Goal: Transaction & Acquisition: Purchase product/service

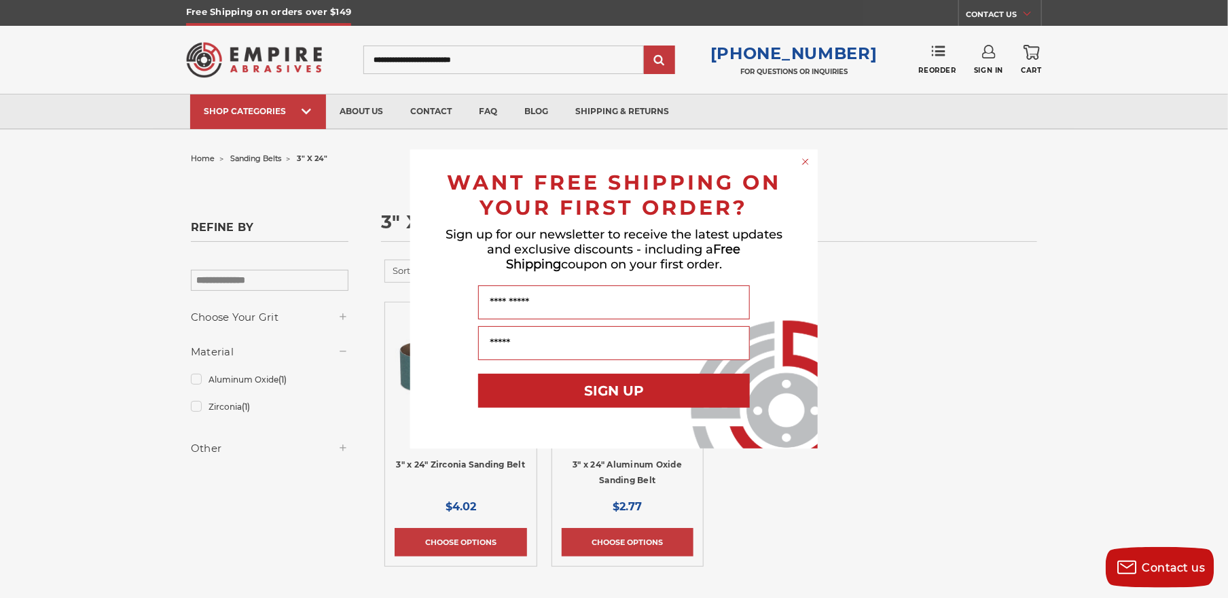
click at [234, 112] on div "Close dialog WANT FREE SHIPPING ON YOUR FIRST ORDER? Sign up for our newsletter…" at bounding box center [614, 299] width 1228 height 598
click at [310, 111] on div "Close dialog WANT FREE SHIPPING ON YOUR FIRST ORDER? Sign up for our newsletter…" at bounding box center [614, 299] width 1228 height 598
click at [805, 161] on icon "Close dialog" at bounding box center [805, 161] width 5 height 5
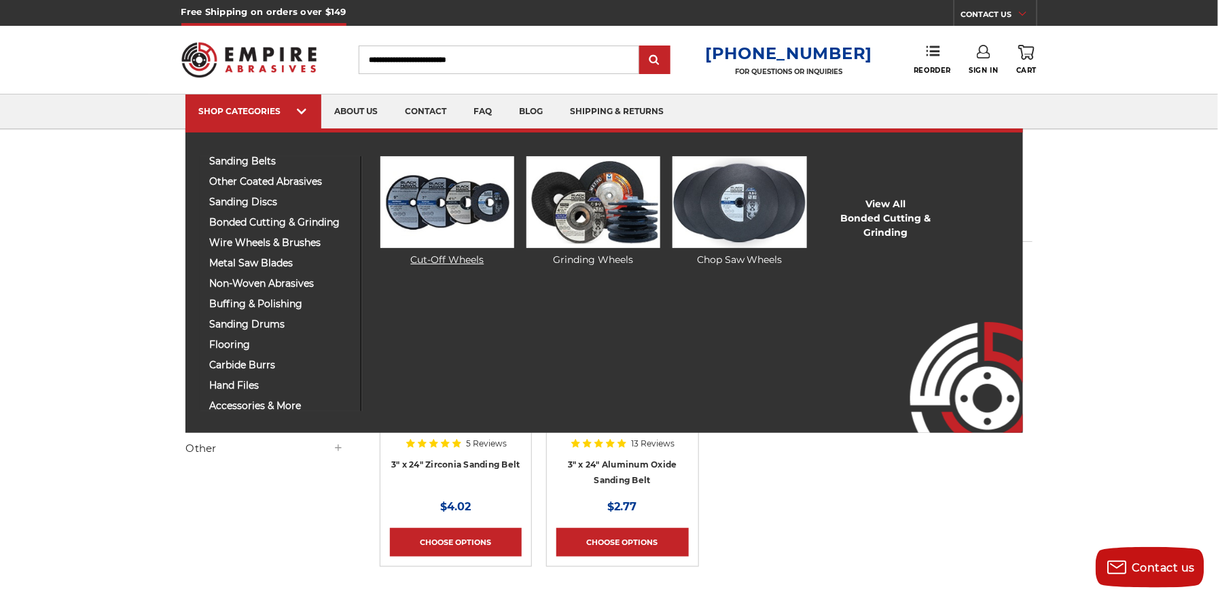
click at [437, 213] on img at bounding box center [447, 202] width 134 height 92
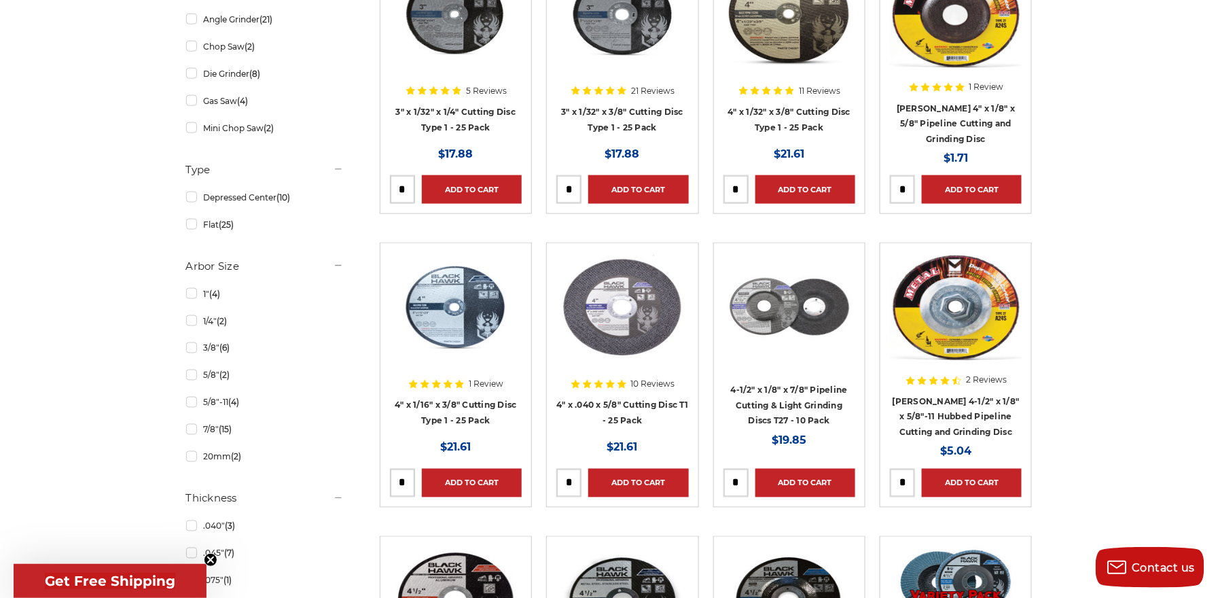
scroll to position [679, 0]
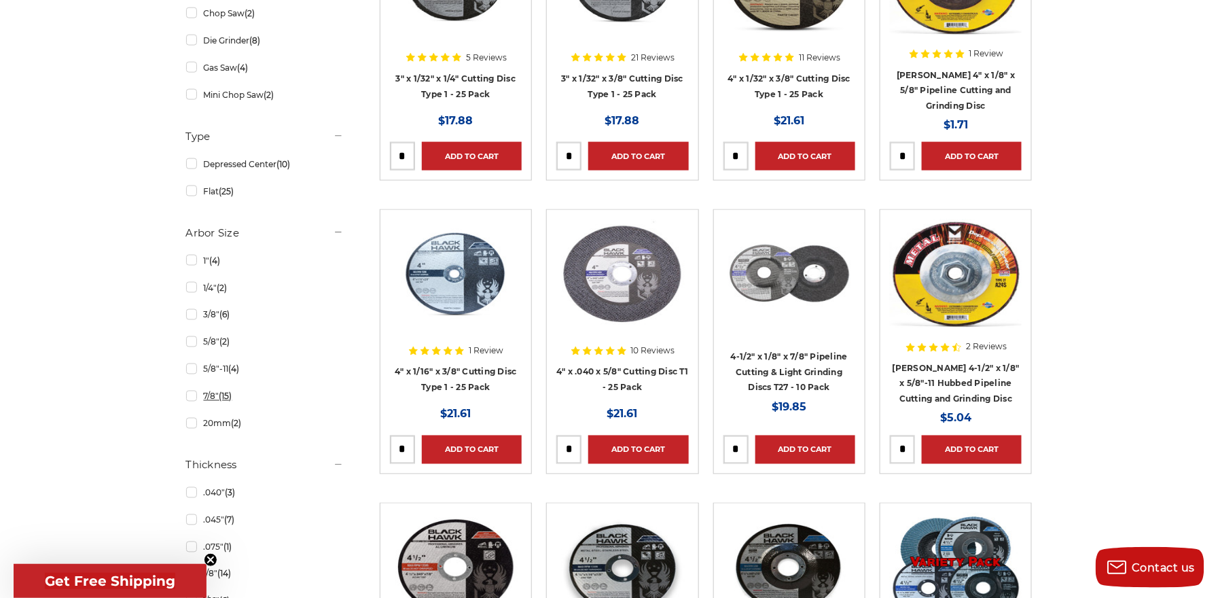
click at [192, 397] on link "7/8" (15)" at bounding box center [265, 396] width 158 height 24
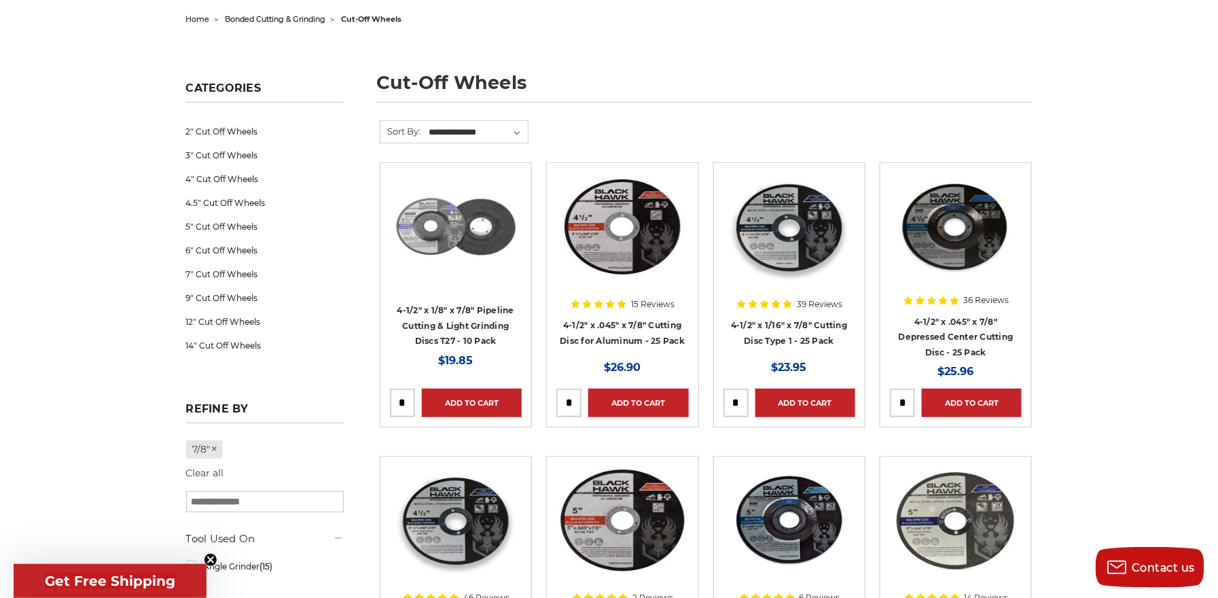
scroll to position [136, 0]
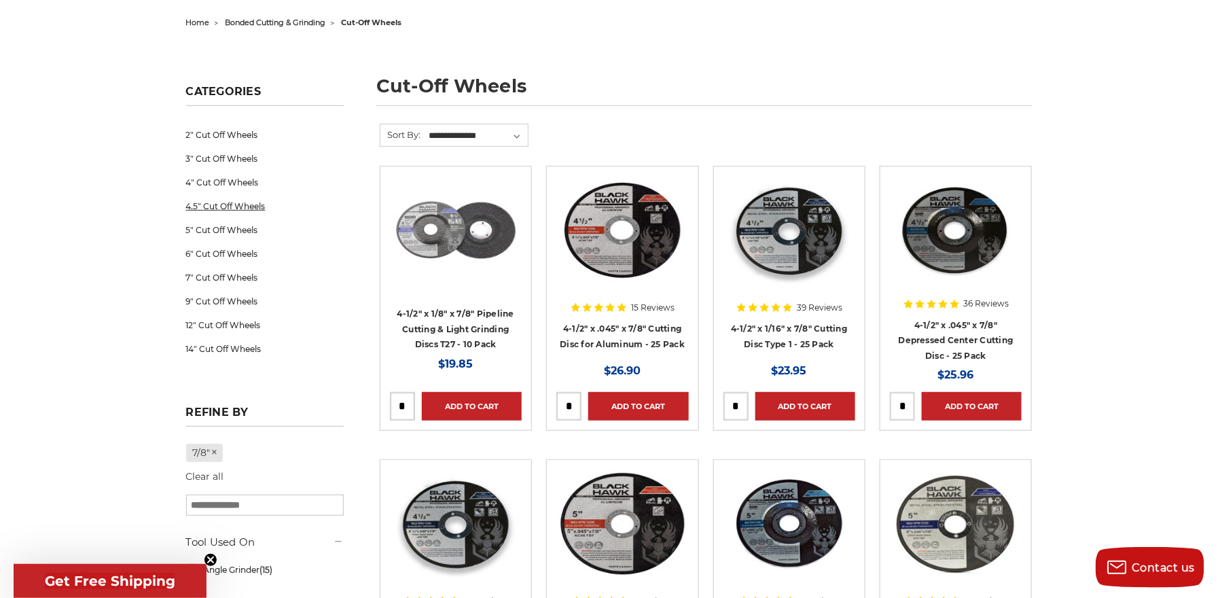
click at [213, 209] on link "4.5" Cut Off Wheels" at bounding box center [265, 206] width 158 height 24
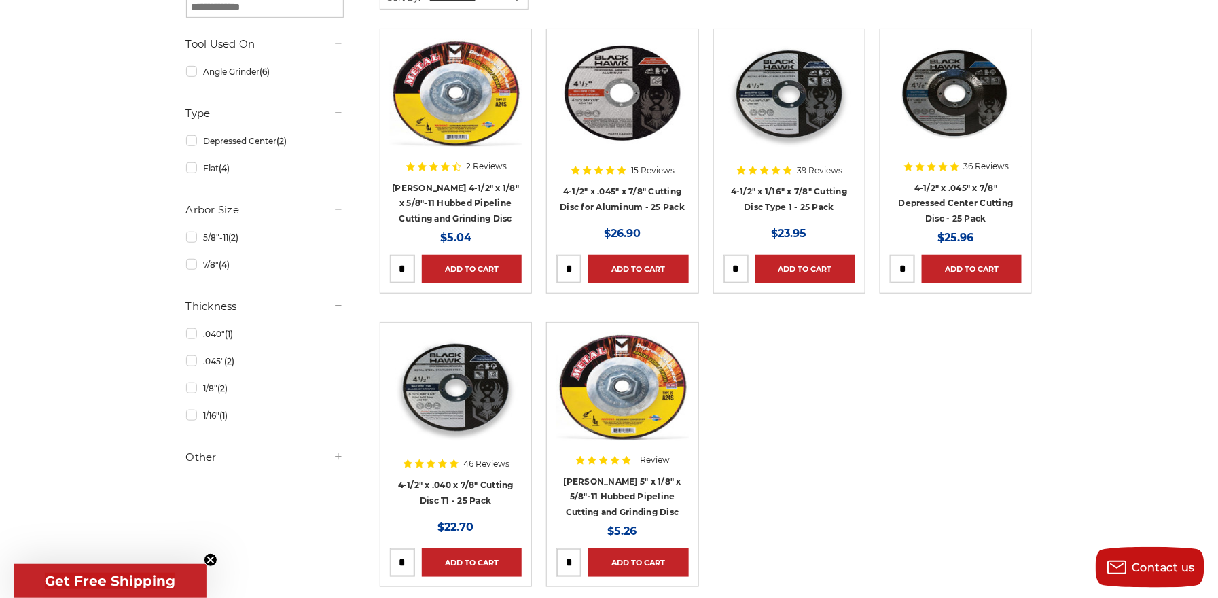
scroll to position [272, 0]
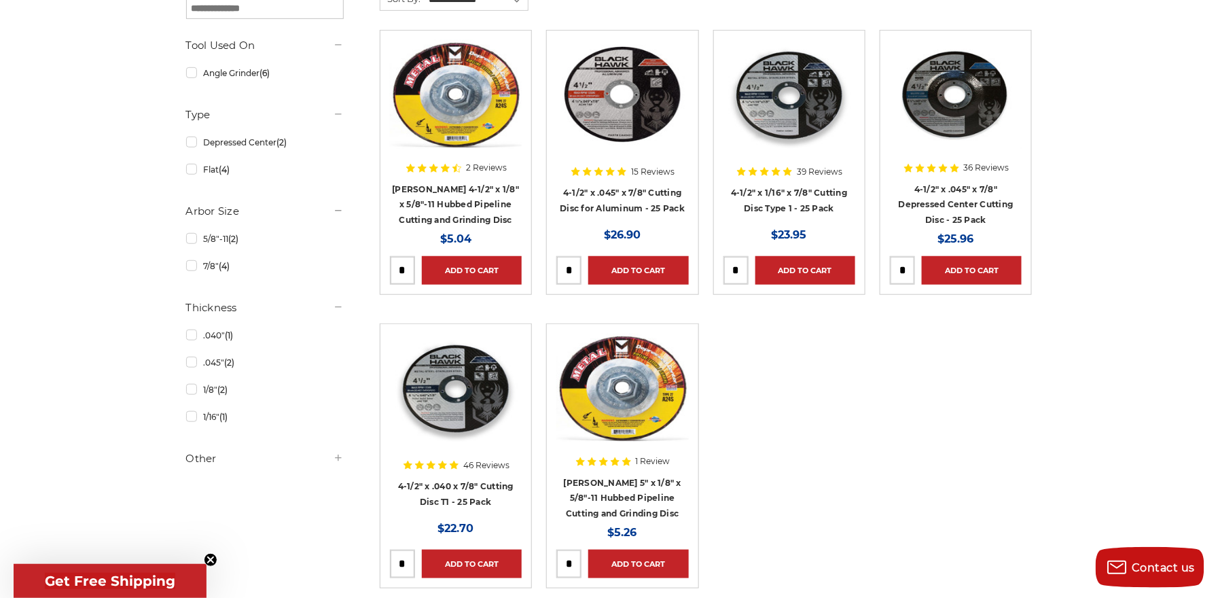
click at [764, 195] on div at bounding box center [789, 127] width 132 height 174
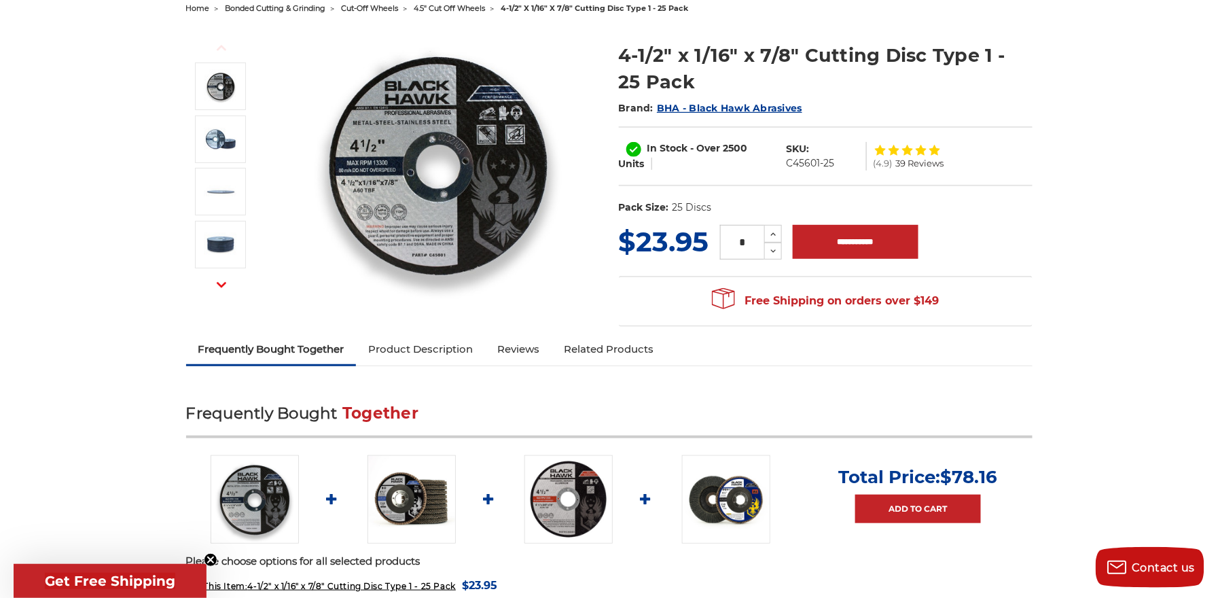
scroll to position [33, 0]
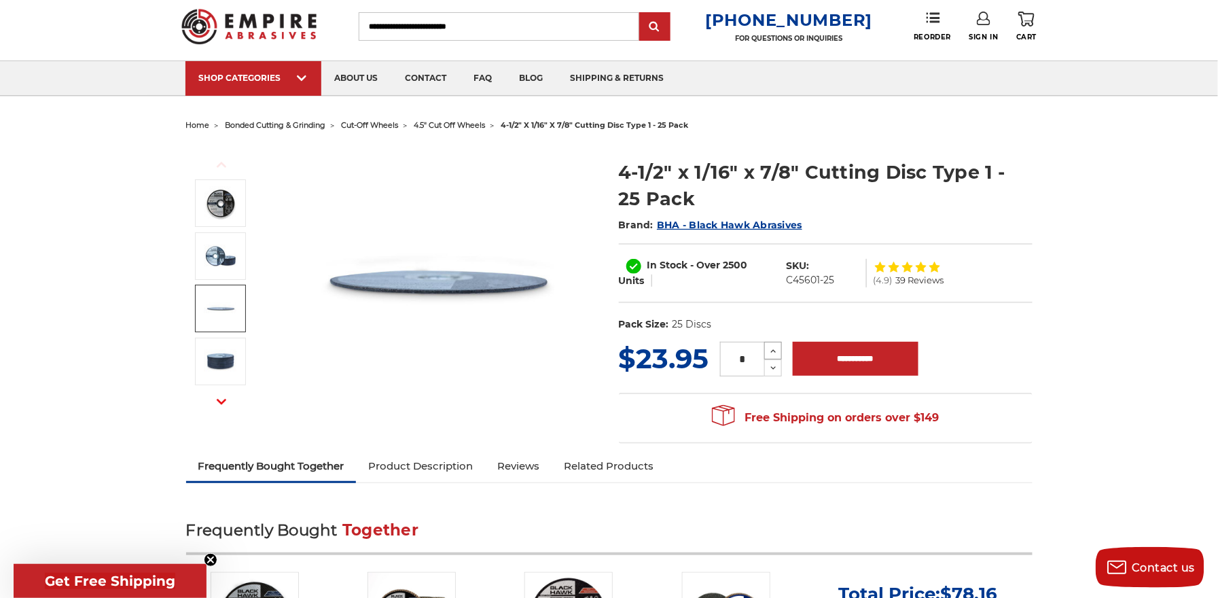
click at [768, 350] on icon at bounding box center [773, 351] width 10 height 12
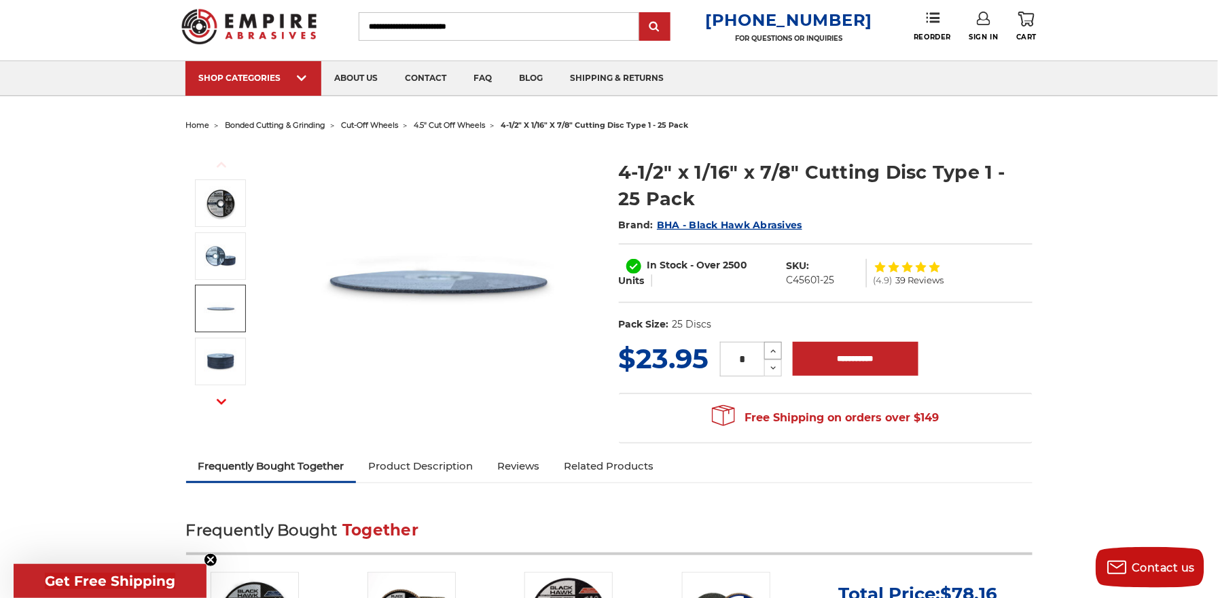
click at [768, 350] on icon at bounding box center [773, 351] width 10 height 12
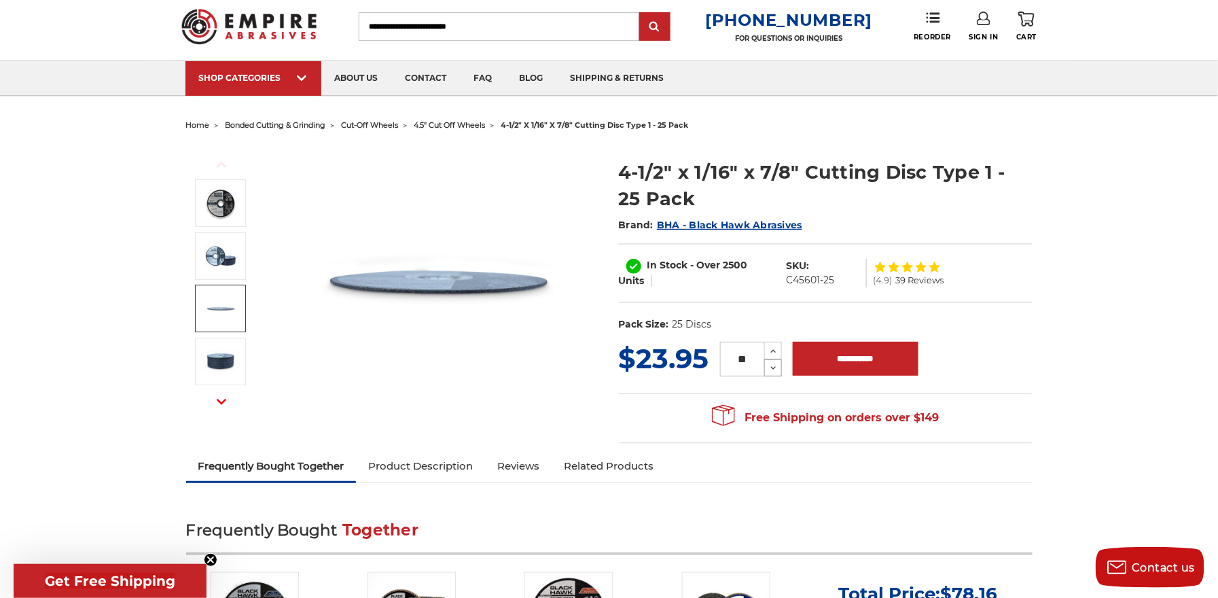
click at [770, 365] on icon at bounding box center [773, 368] width 10 height 12
type input "**"
click at [832, 357] on input "**********" at bounding box center [856, 359] width 126 height 34
type input "**********"
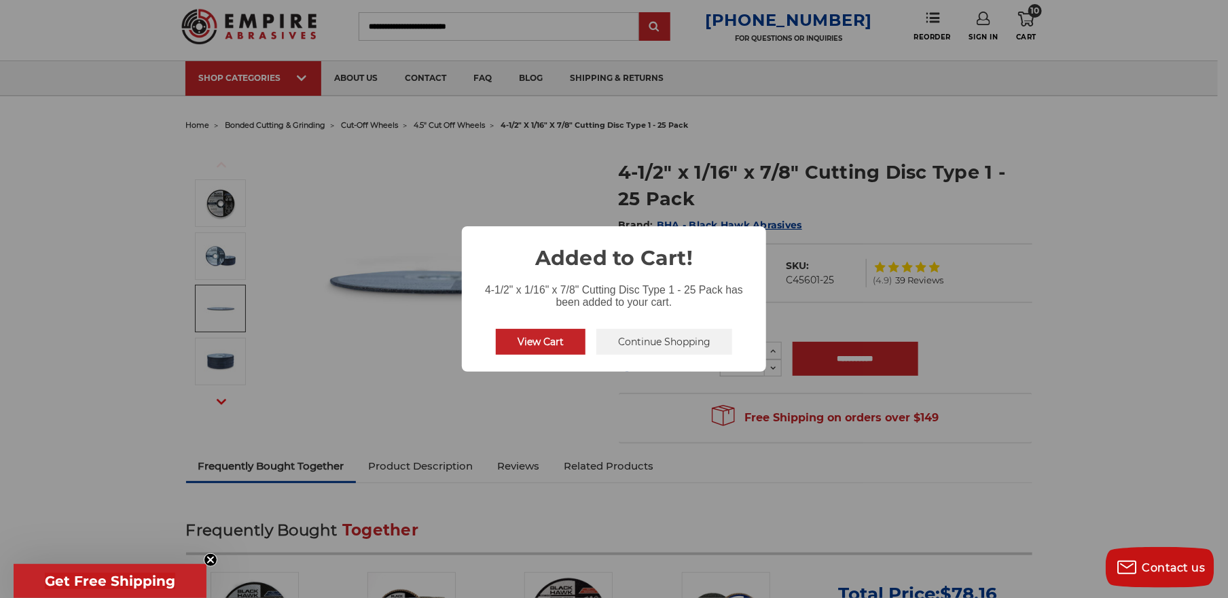
click at [545, 344] on button "View Cart" at bounding box center [541, 342] width 90 height 26
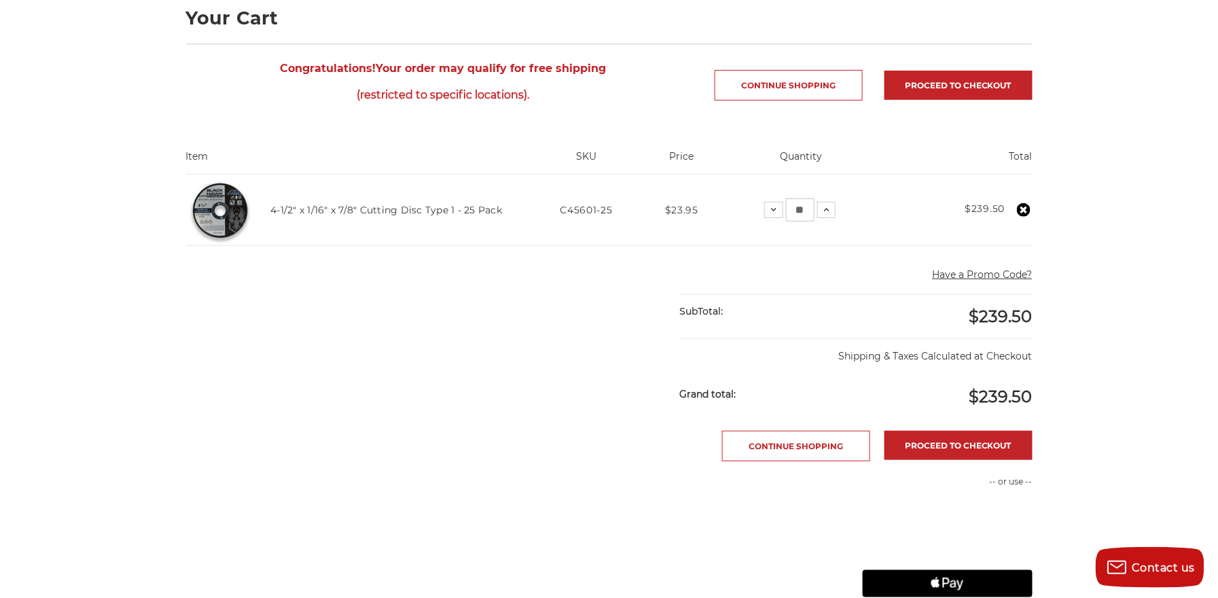
scroll to position [272, 0]
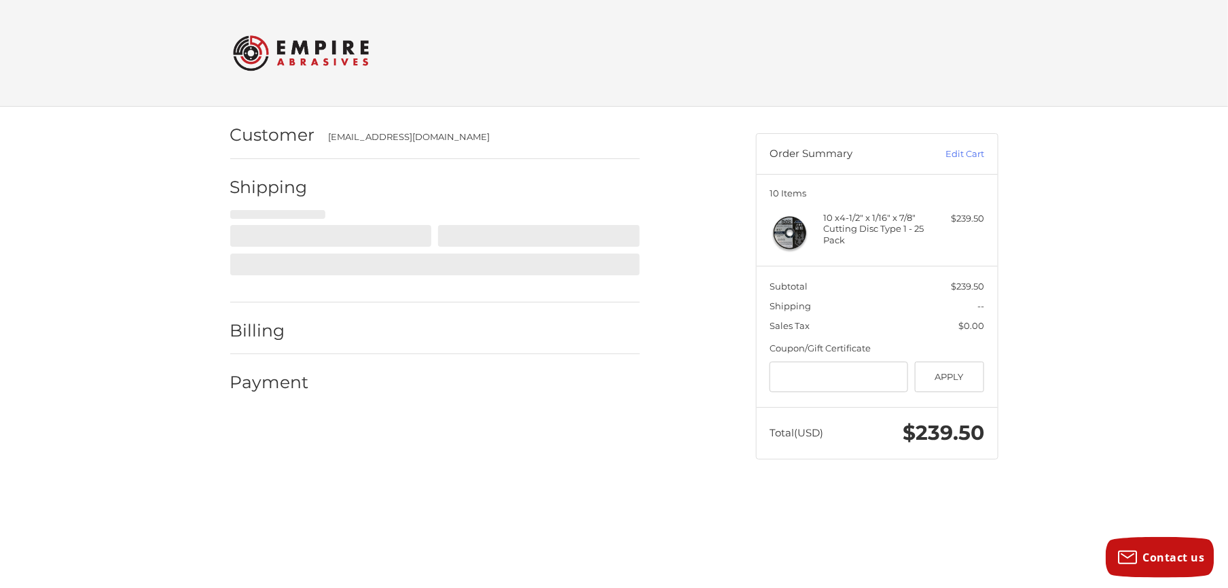
select select "**"
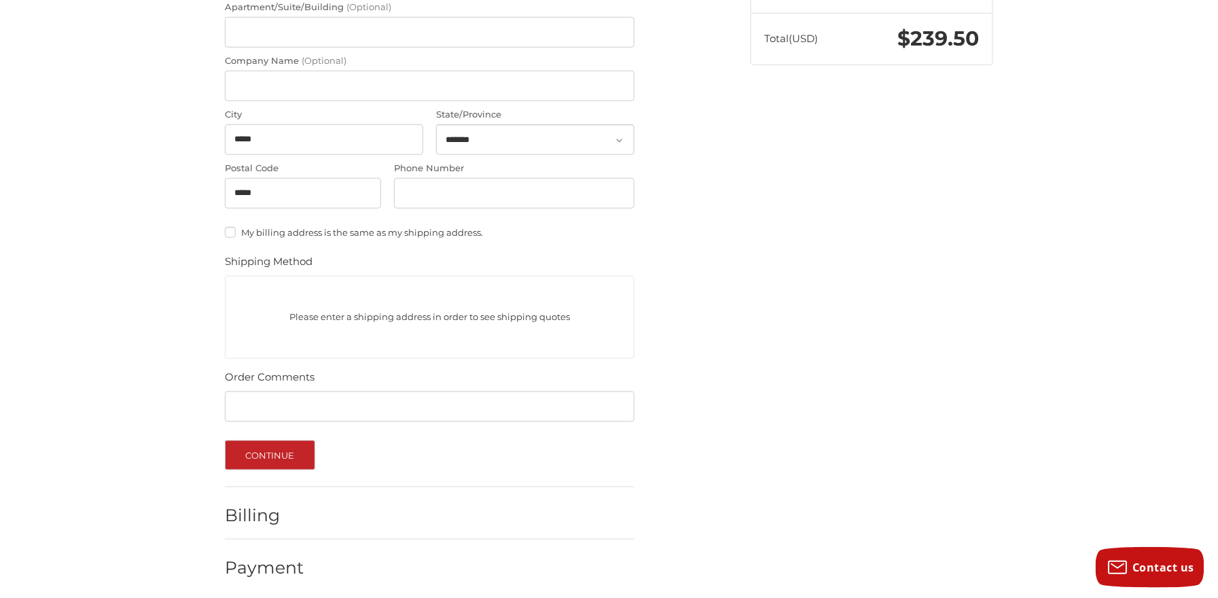
scroll to position [399, 0]
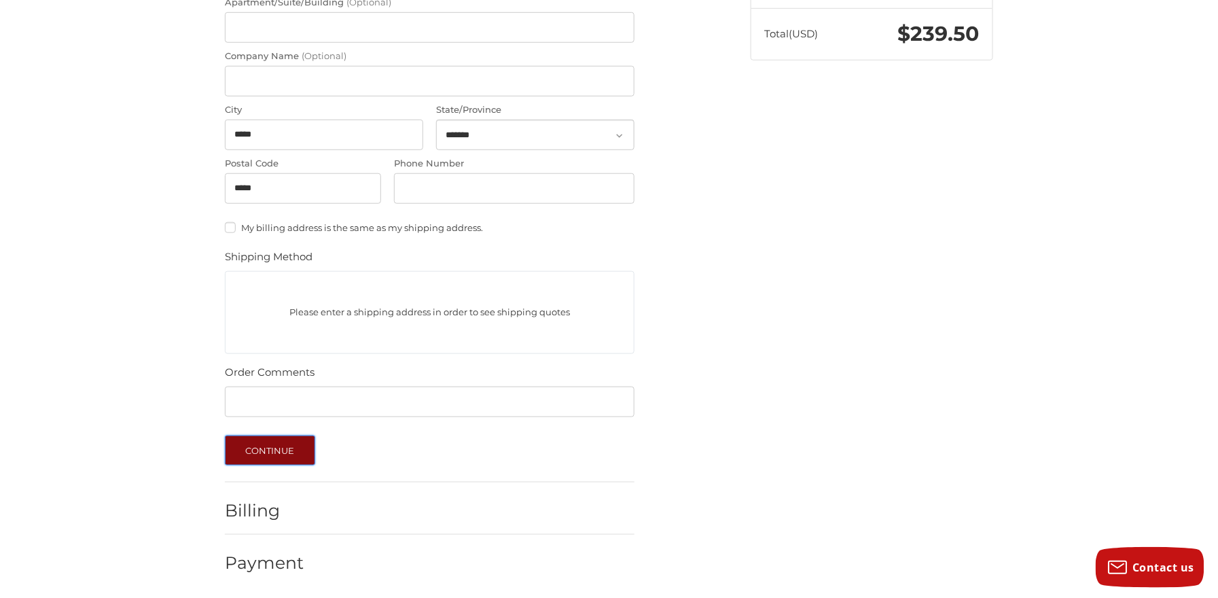
click at [239, 454] on button "Continue" at bounding box center [270, 450] width 90 height 30
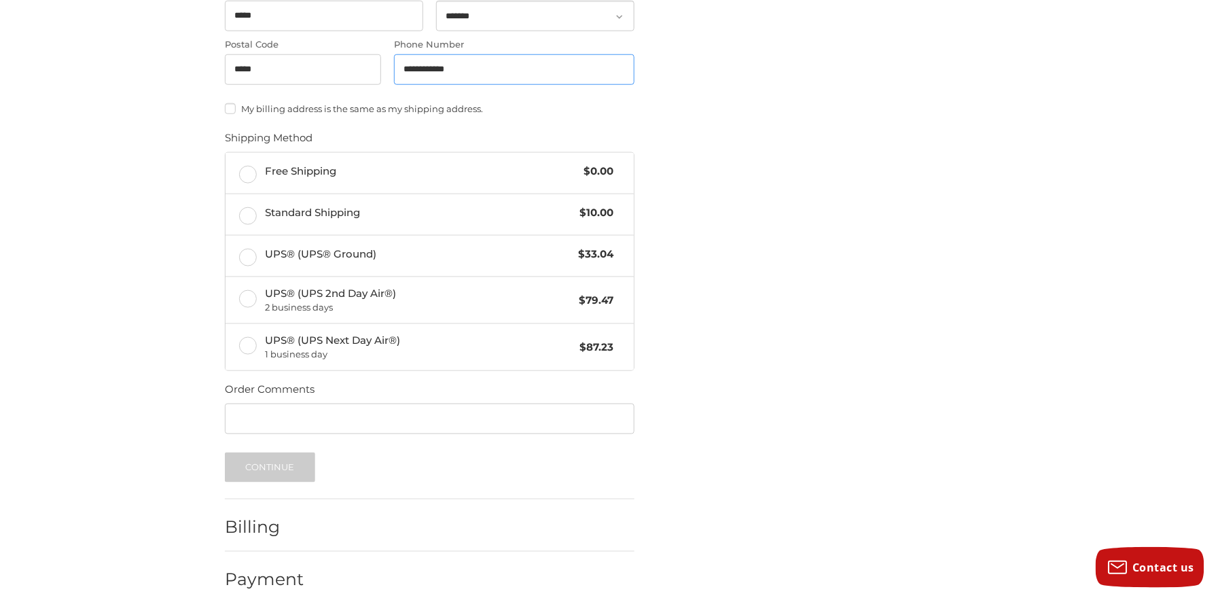
scroll to position [533, 0]
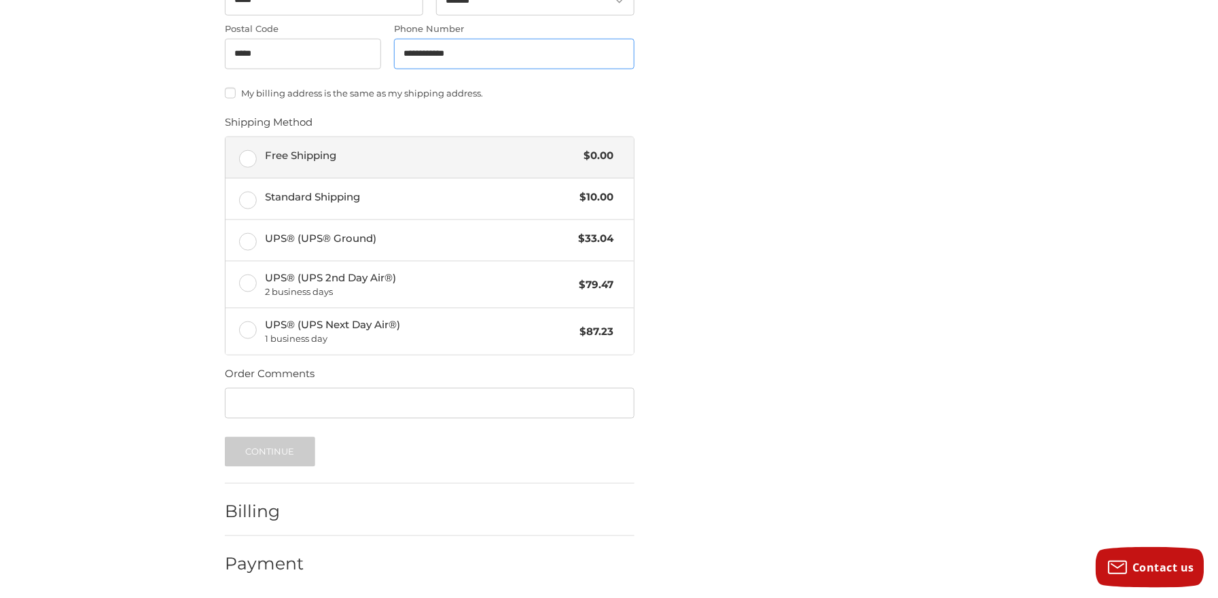
type input "**********"
click at [244, 162] on label "Free Shipping $0.00" at bounding box center [429, 157] width 408 height 41
click at [265, 455] on button "Continue" at bounding box center [270, 452] width 90 height 30
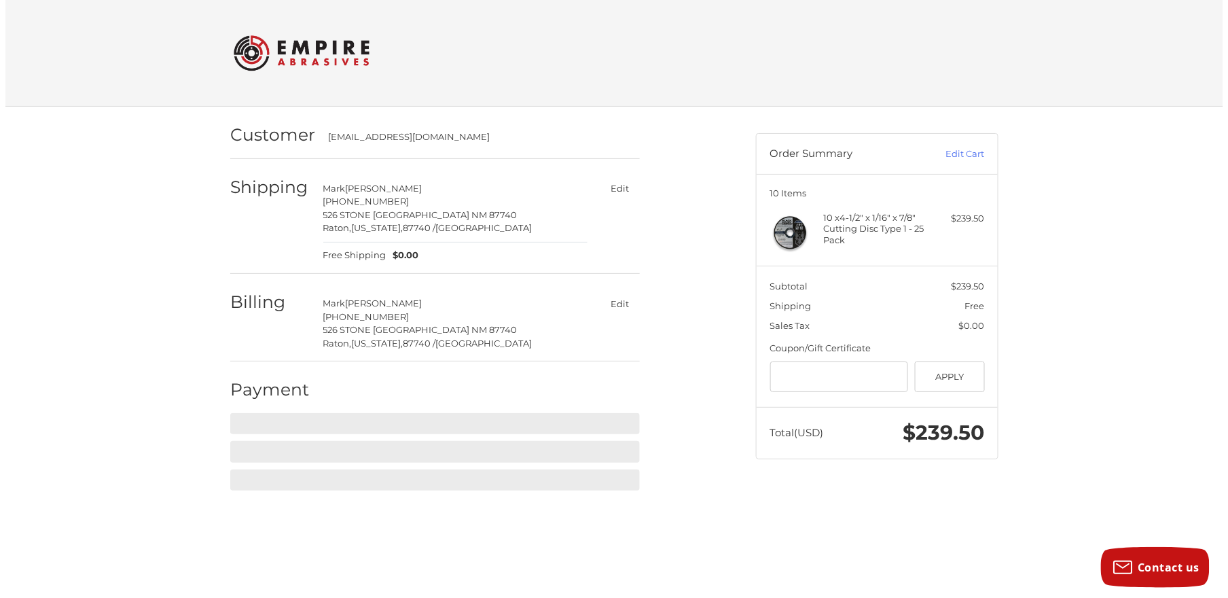
scroll to position [0, 0]
